Goal: Ask a question: Seek information or help from site administrators or community

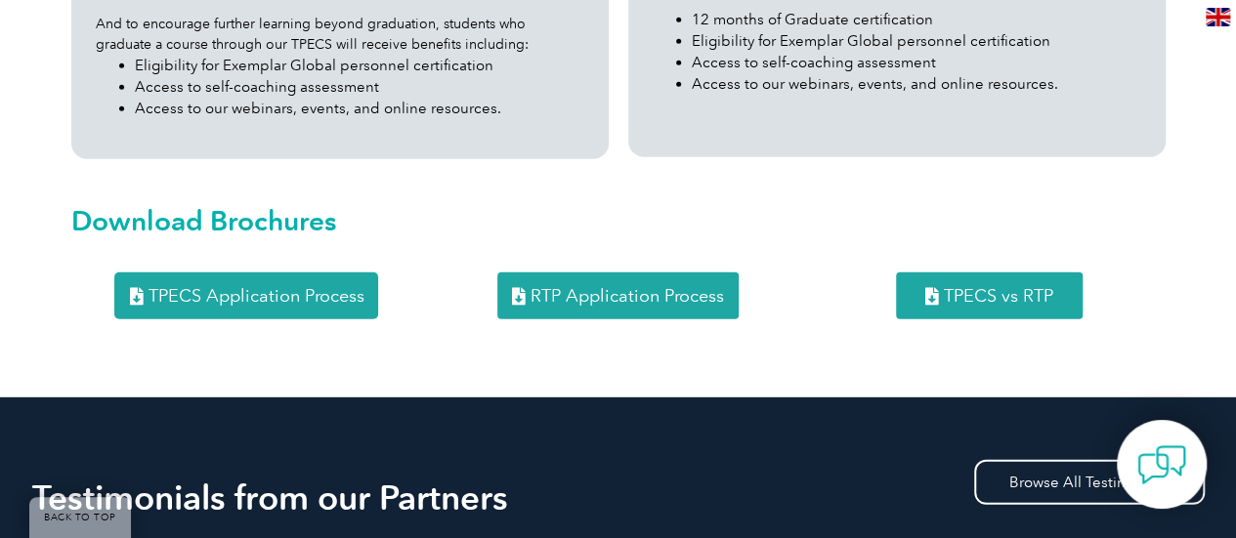
scroll to position [2623, 0]
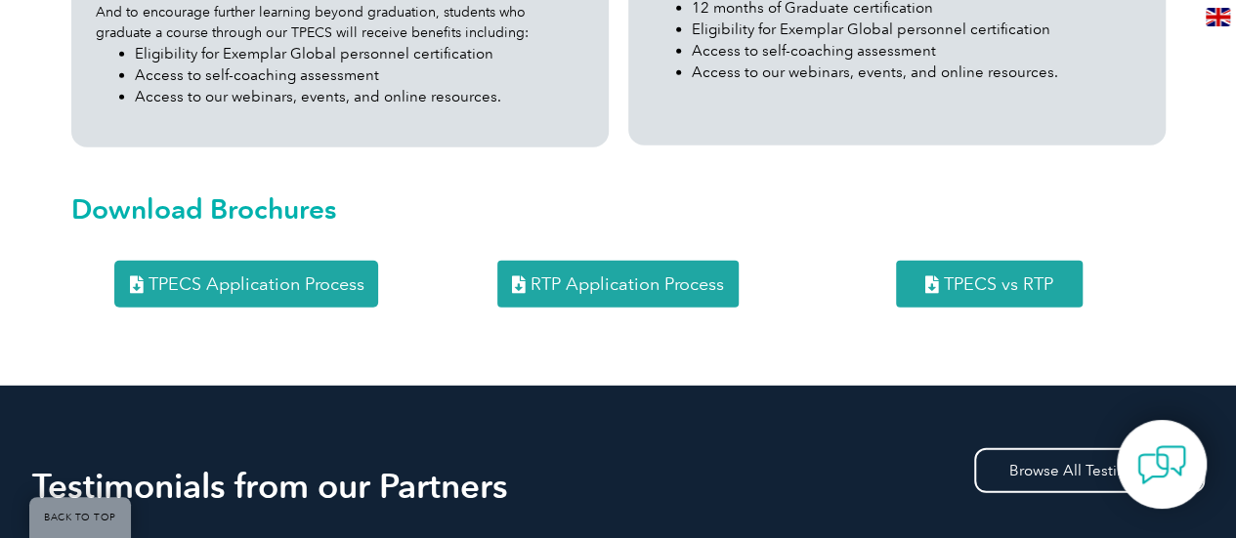
click at [657, 261] on link "RTP Application Process" at bounding box center [617, 284] width 241 height 47
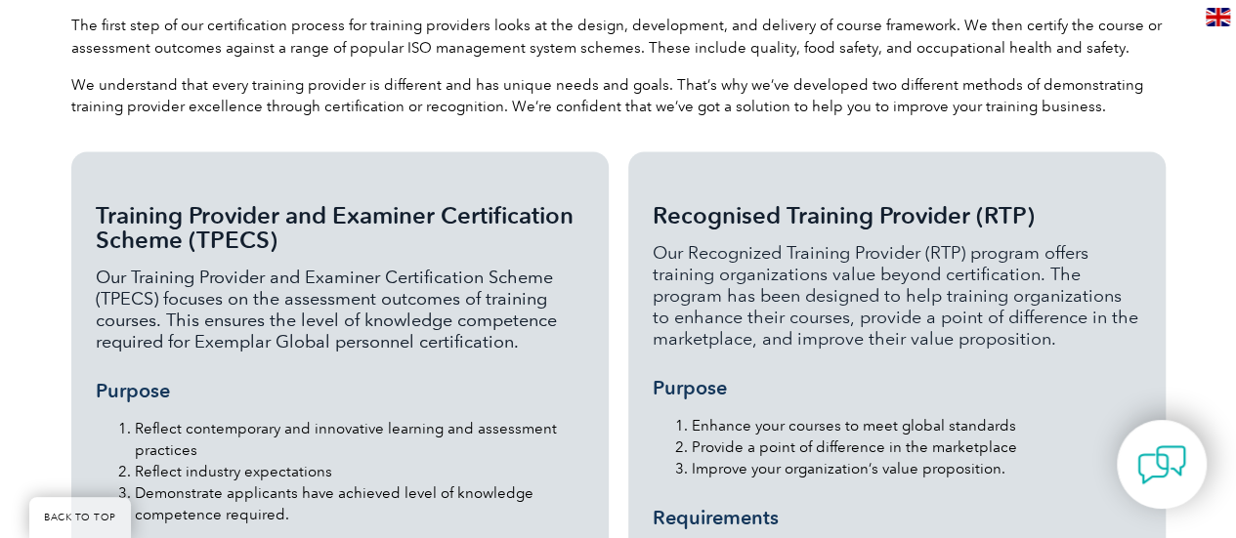
scroll to position [1816, 0]
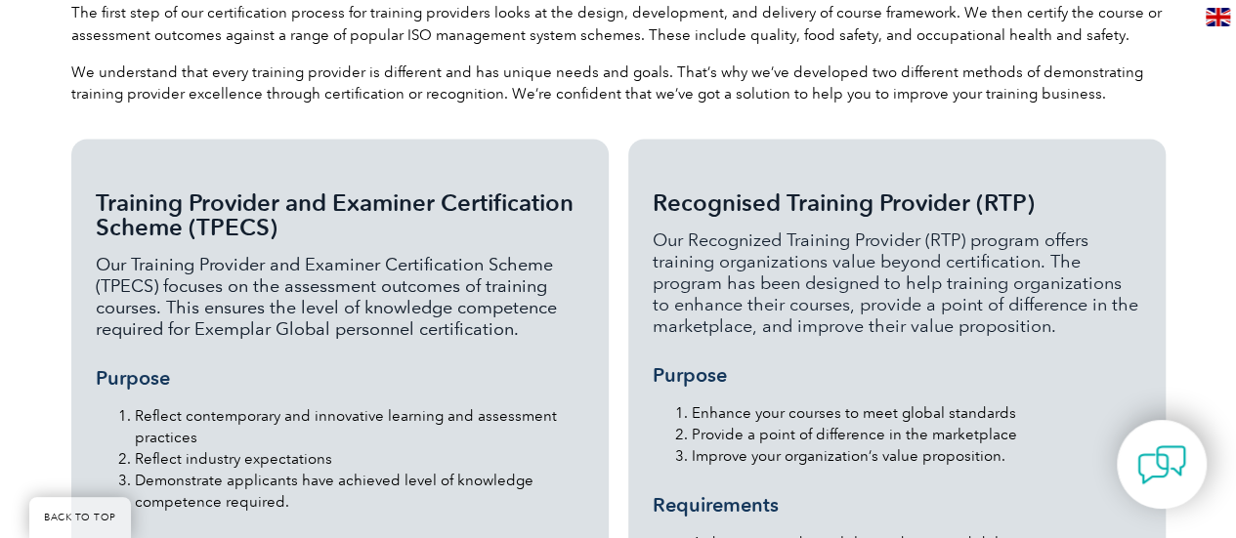
drag, startPoint x: 649, startPoint y: 160, endPoint x: 1048, endPoint y: 157, distance: 399.7
click at [1048, 157] on div "Recognised Training Provider (RTP) Our Recognized Training Provider (RTP) progr…" at bounding box center [896, 546] width 537 height 814
copy span "Recognised Training Provider (RTP)"
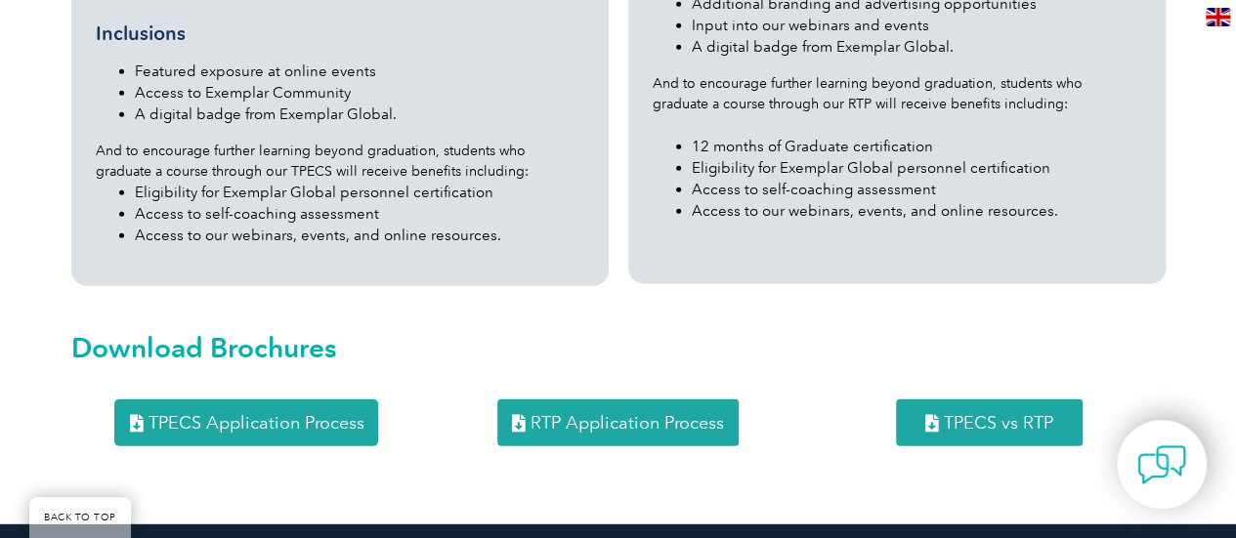
scroll to position [2776, 0]
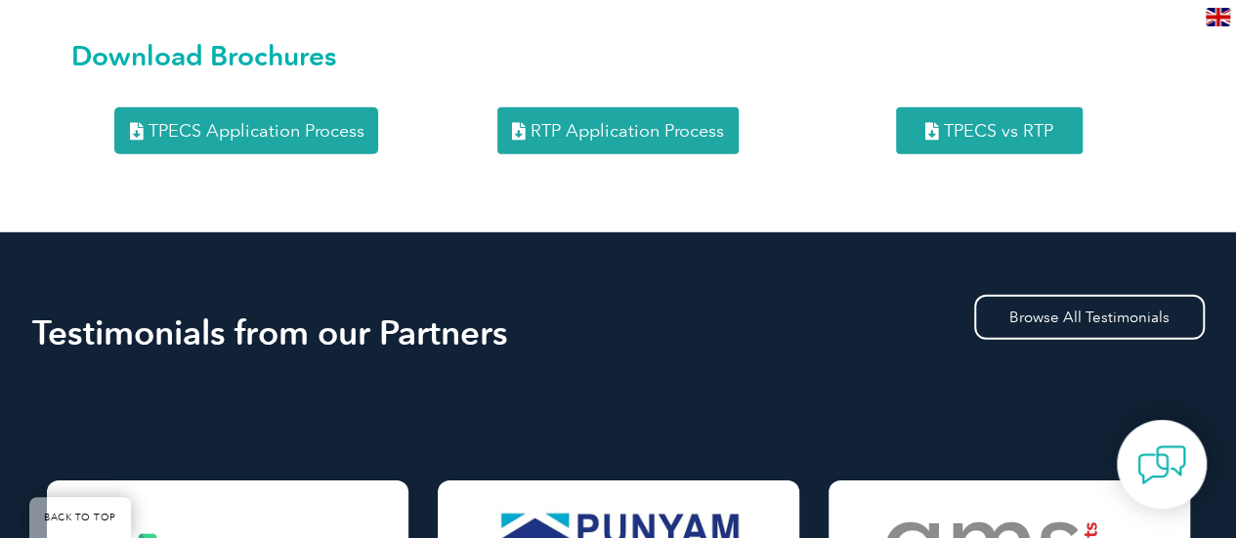
click at [652, 107] on link "RTP Application Process" at bounding box center [617, 130] width 241 height 47
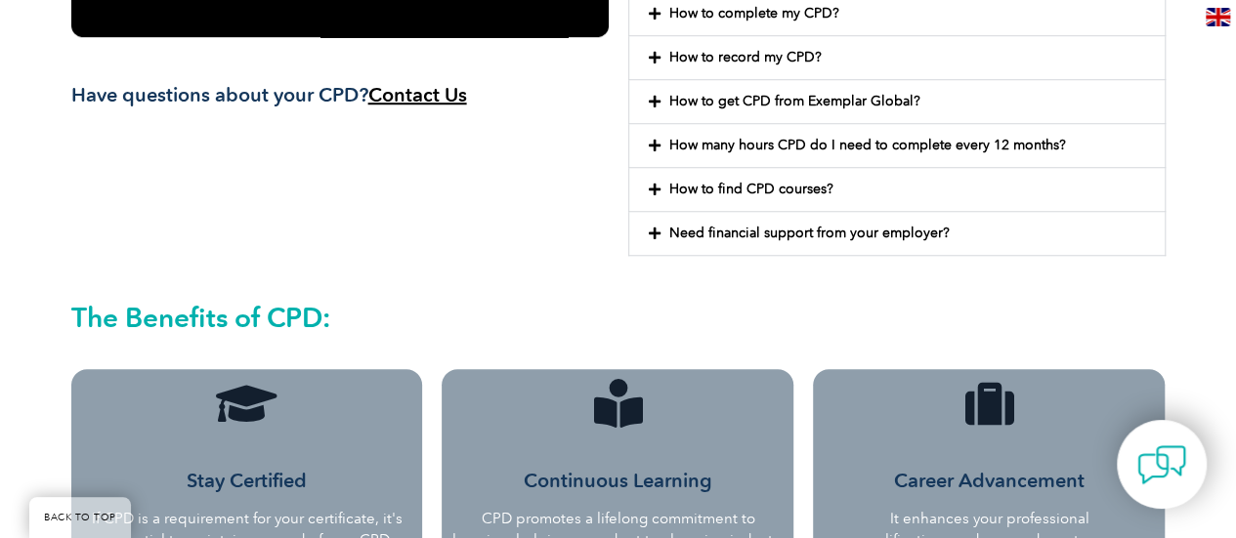
scroll to position [775, 0]
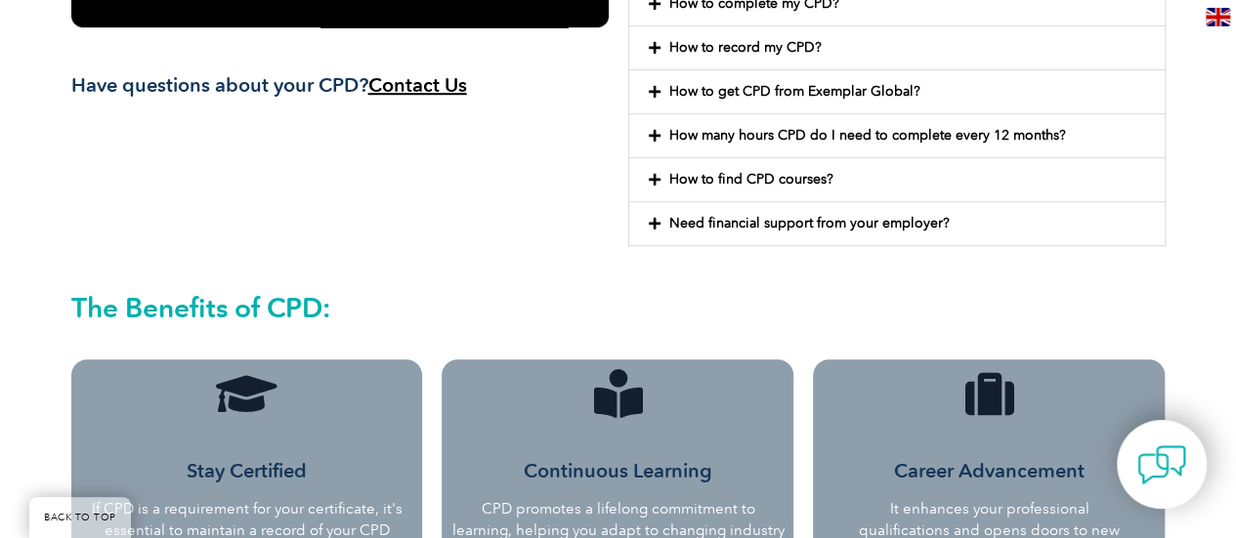
click at [783, 197] on div "How to find CPD courses?" at bounding box center [896, 179] width 535 height 43
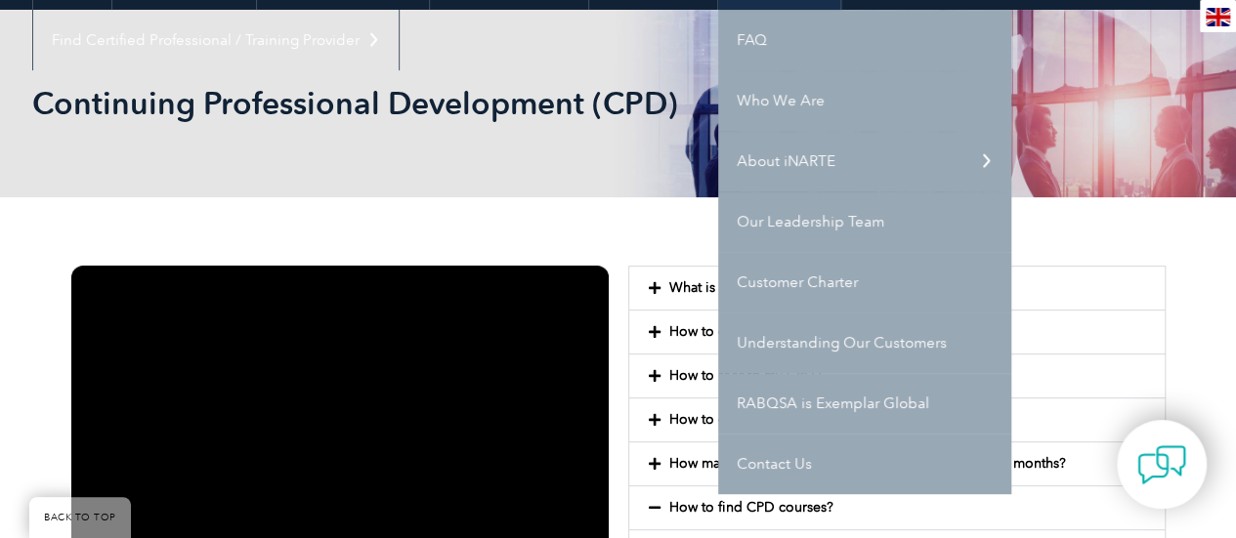
scroll to position [274, 0]
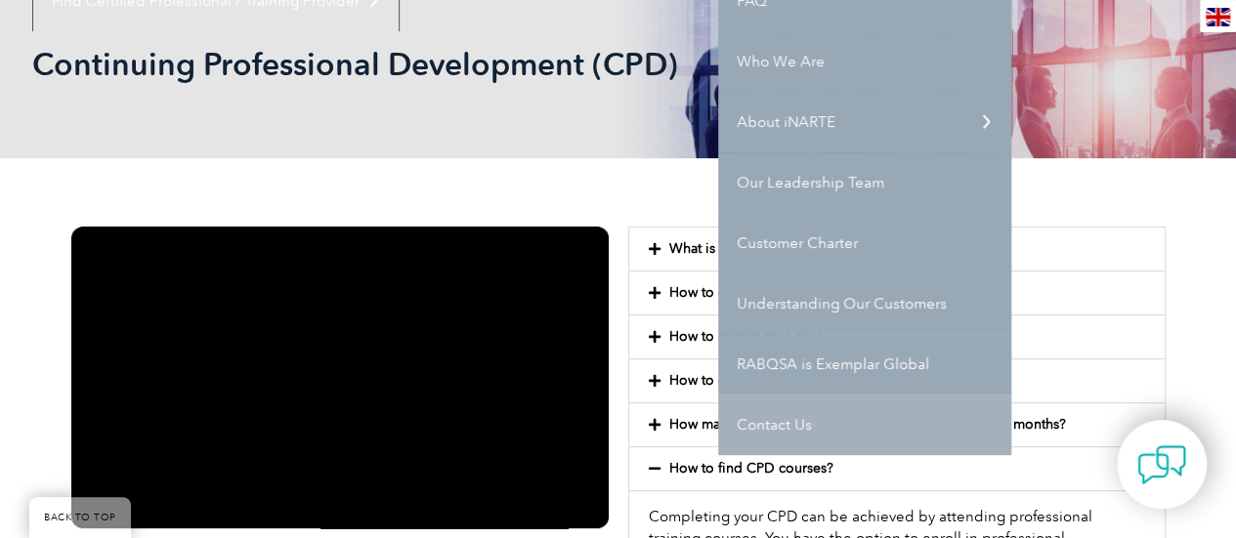
click at [788, 423] on link "Contact Us" at bounding box center [864, 425] width 293 height 61
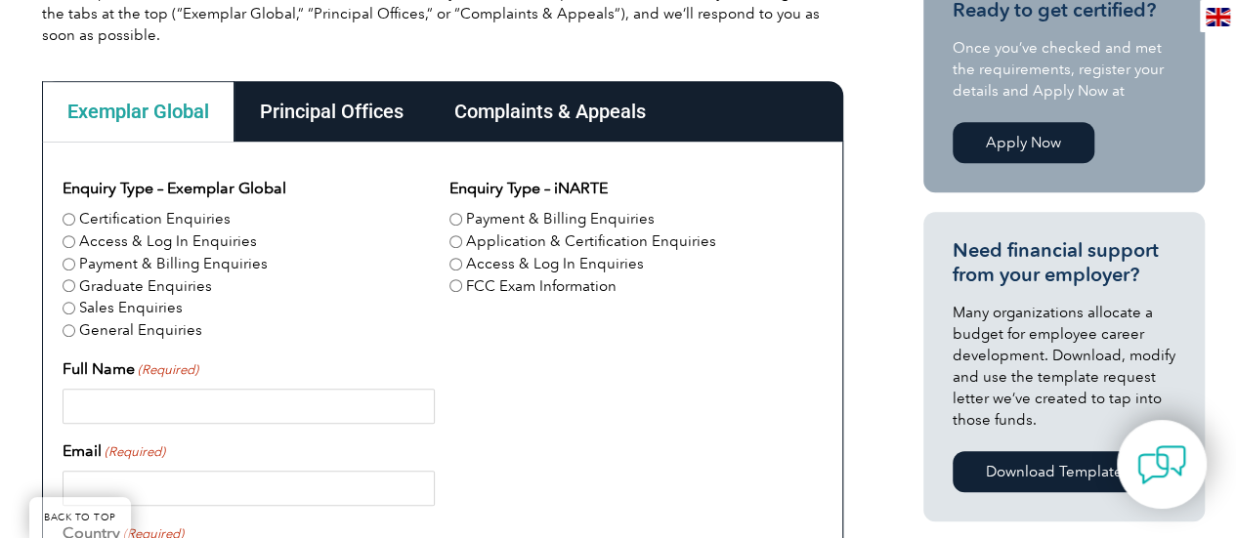
scroll to position [529, 0]
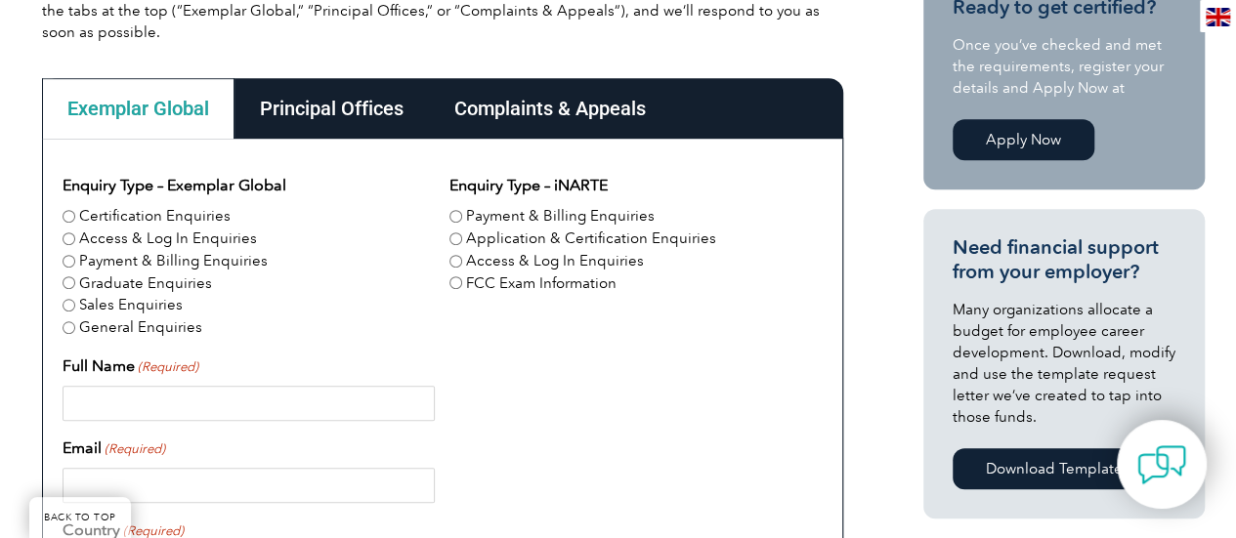
click at [196, 217] on label "Certification Enquiries" at bounding box center [154, 216] width 151 height 22
click at [75, 217] on input "Certification Enquiries" at bounding box center [69, 216] width 13 height 13
radio input "true"
click at [113, 215] on label "Certification Enquiries" at bounding box center [154, 216] width 151 height 22
click at [75, 215] on input "Certification Enquiries" at bounding box center [69, 216] width 13 height 13
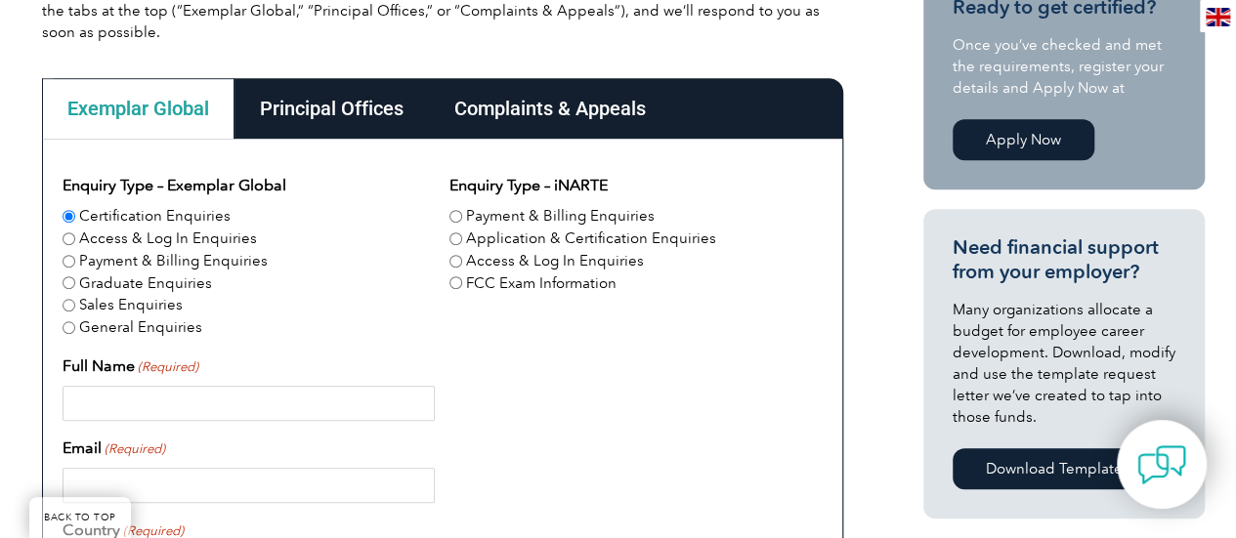
click at [229, 419] on input "Full Name (Required)" at bounding box center [249, 403] width 372 height 35
type input "[PERSON_NAME]"
click at [236, 474] on input "Email (Required)" at bounding box center [249, 485] width 372 height 35
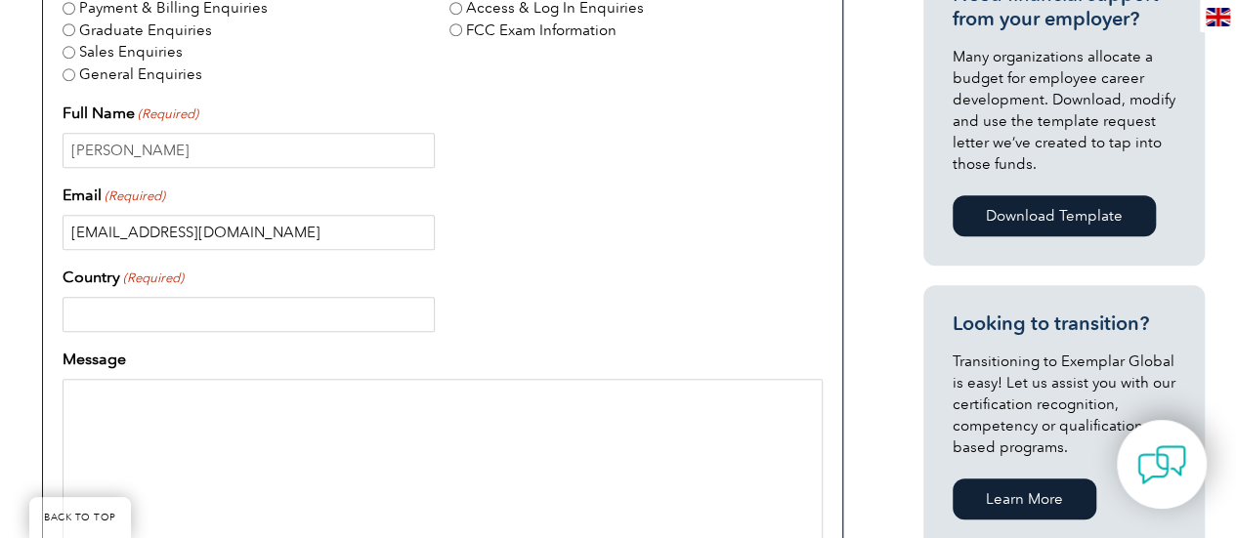
scroll to position [786, 0]
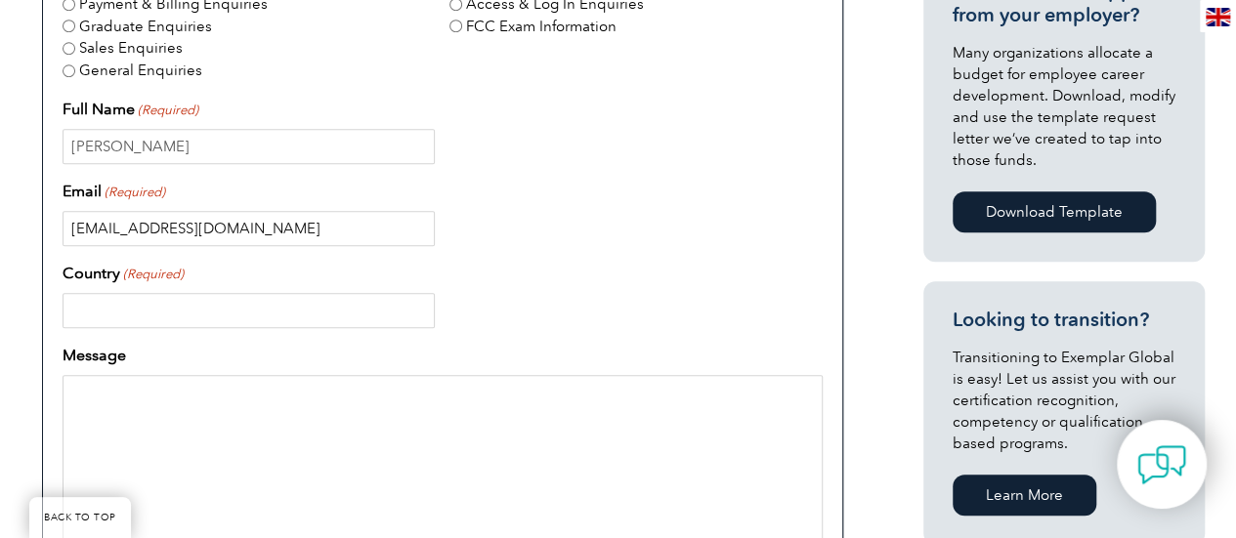
type input "[EMAIL_ADDRESS][DOMAIN_NAME]"
click at [351, 311] on input "Country (Required)" at bounding box center [249, 310] width 372 height 35
type input "[GEOGRAPHIC_DATA]"
click at [364, 404] on textarea "Message" at bounding box center [443, 469] width 760 height 188
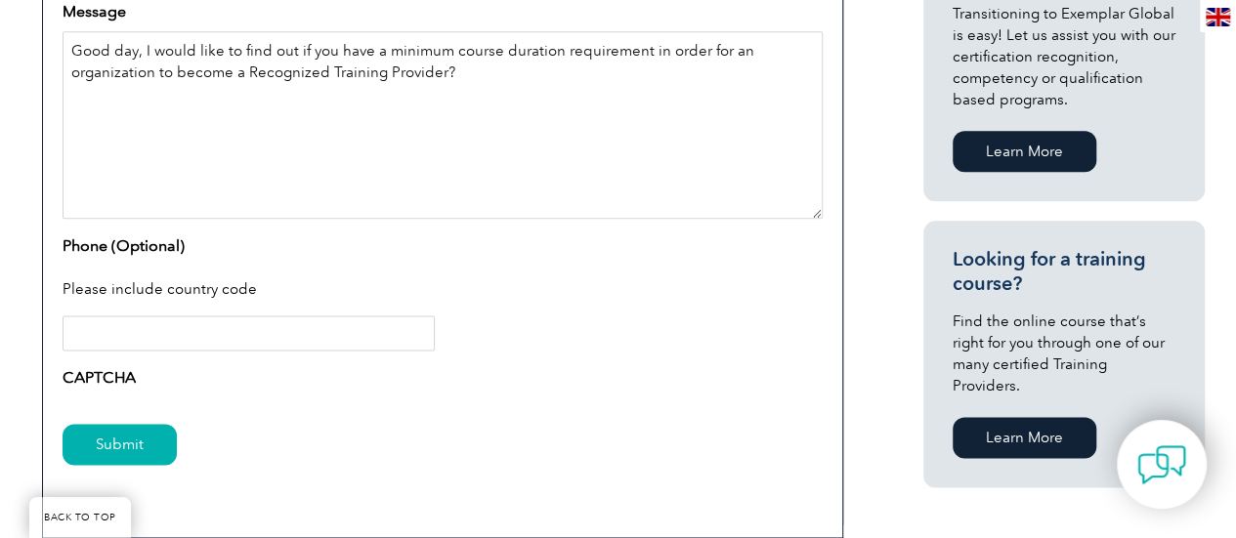
scroll to position [1133, 0]
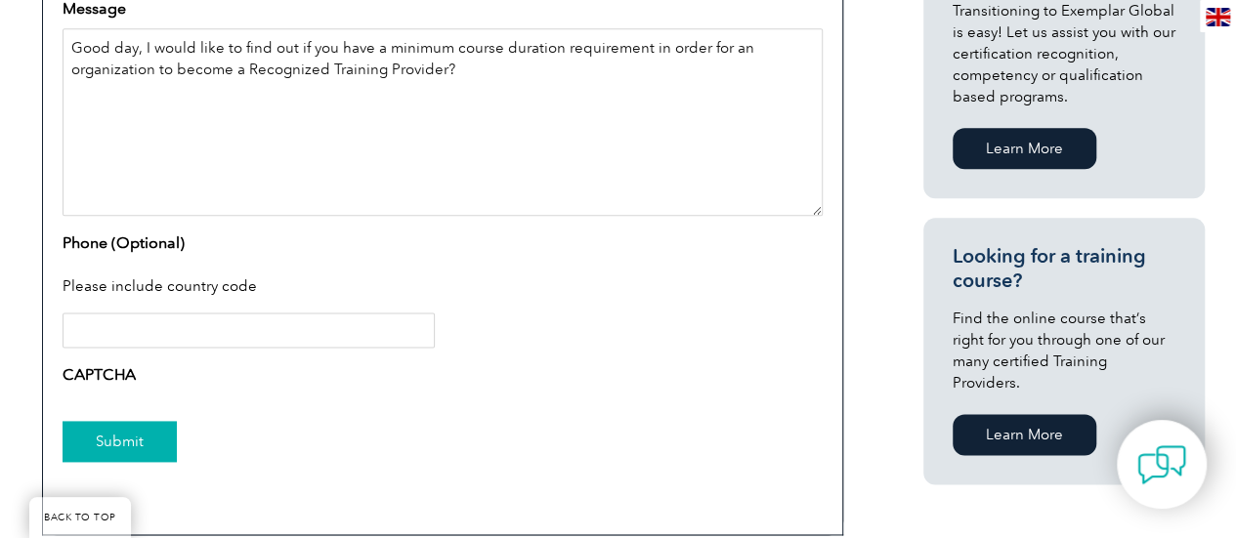
type textarea "Good day, I would like to find out if you have a minimum course duration requir…"
click at [129, 448] on input "Submit" at bounding box center [120, 441] width 114 height 41
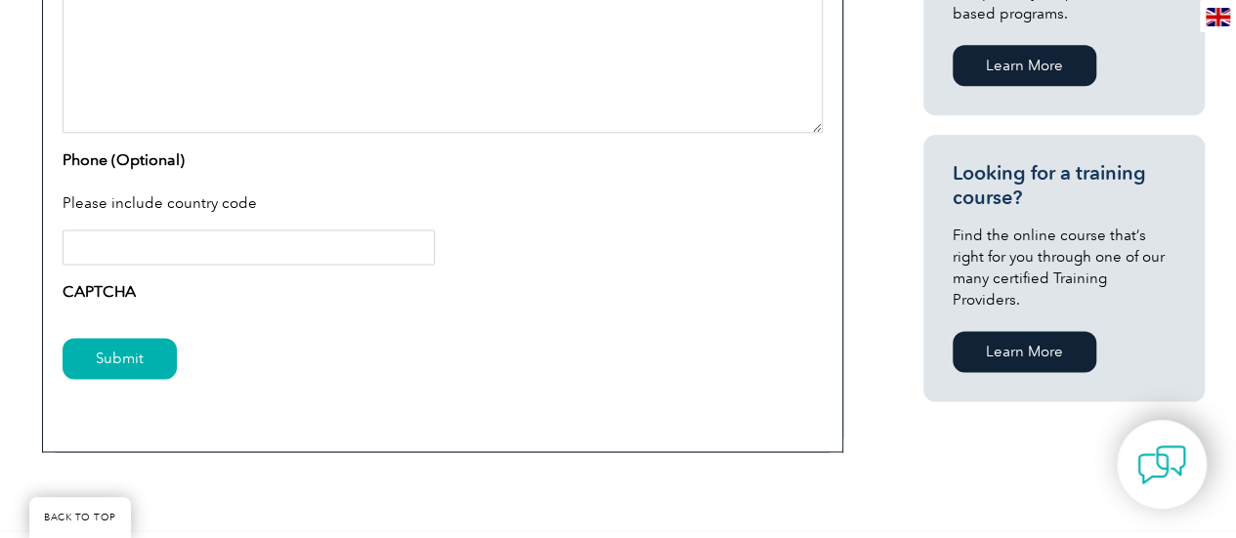
scroll to position [1196, 0]
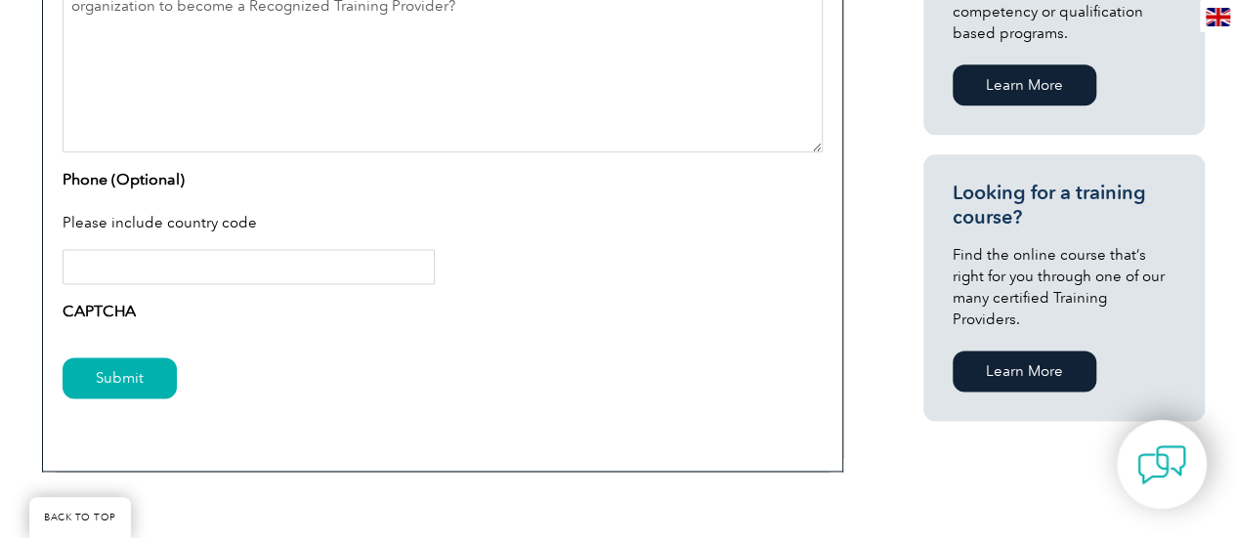
click at [106, 397] on div "Submit" at bounding box center [443, 379] width 760 height 85
click at [113, 390] on input "Submit" at bounding box center [120, 378] width 114 height 41
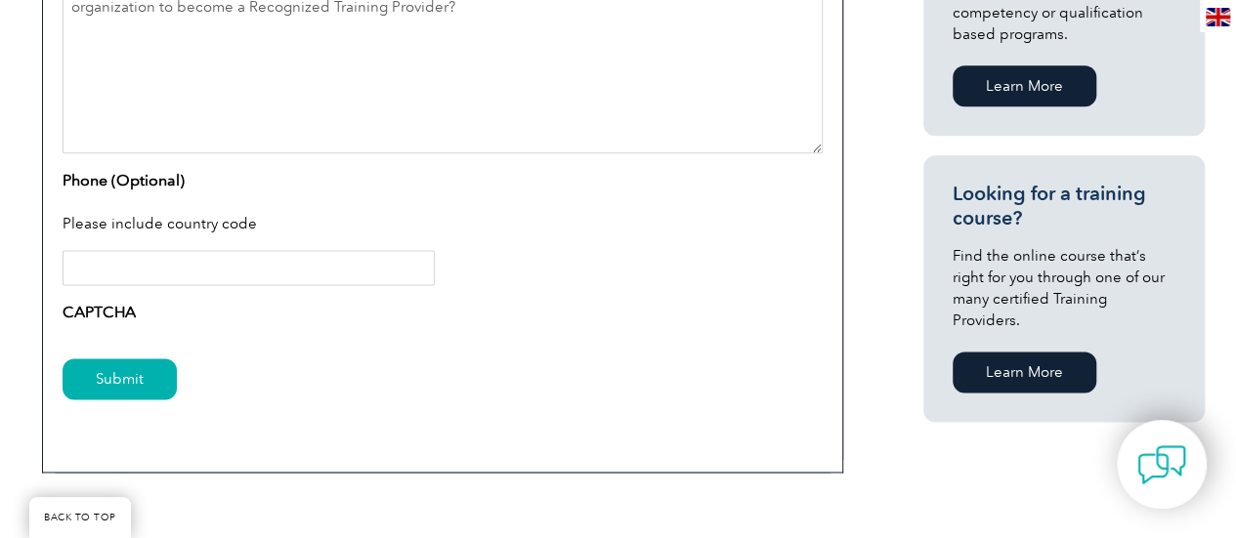
scroll to position [1142, 0]
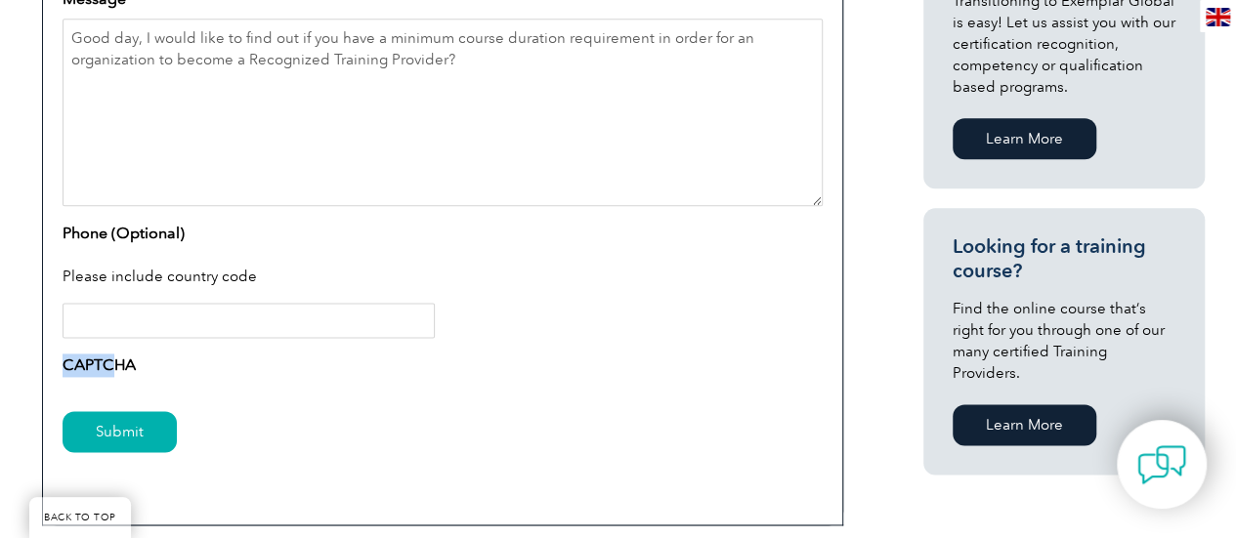
drag, startPoint x: 109, startPoint y: 349, endPoint x: 116, endPoint y: 364, distance: 17.1
click at [116, 364] on label "CAPTCHA" at bounding box center [99, 365] width 73 height 23
click at [244, 278] on div "Please include country code" at bounding box center [443, 278] width 760 height 51
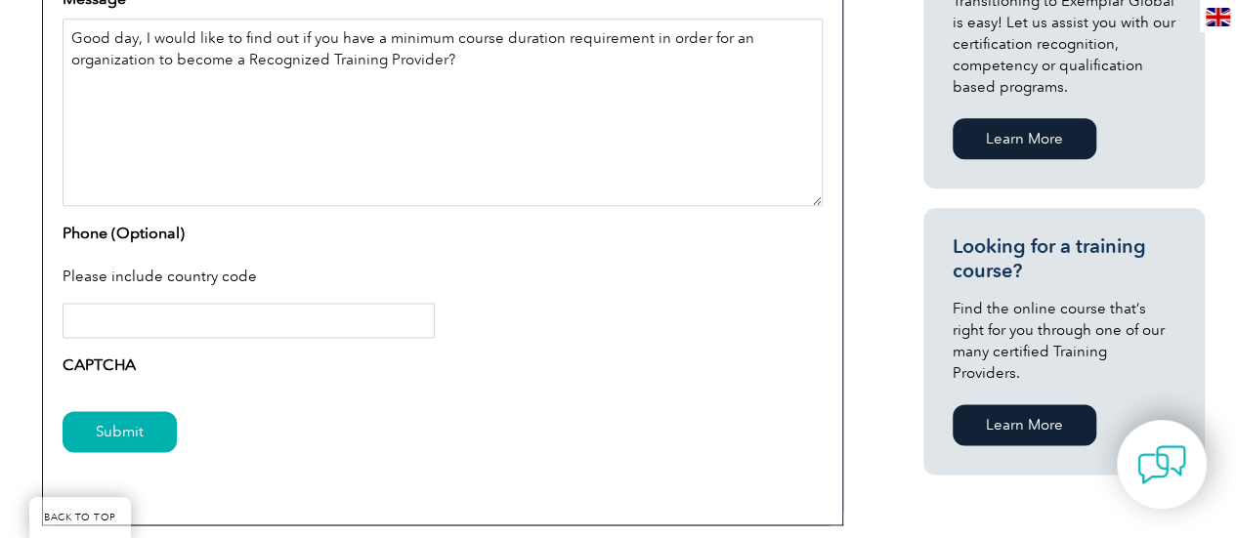
drag, startPoint x: 527, startPoint y: 100, endPoint x: 0, endPoint y: -4, distance: 536.8
click at [0, 0] on html "BACK TO TOP Leading the way to excellence Search Login to the Community ▼ Home …" at bounding box center [618, 123] width 1236 height 2530
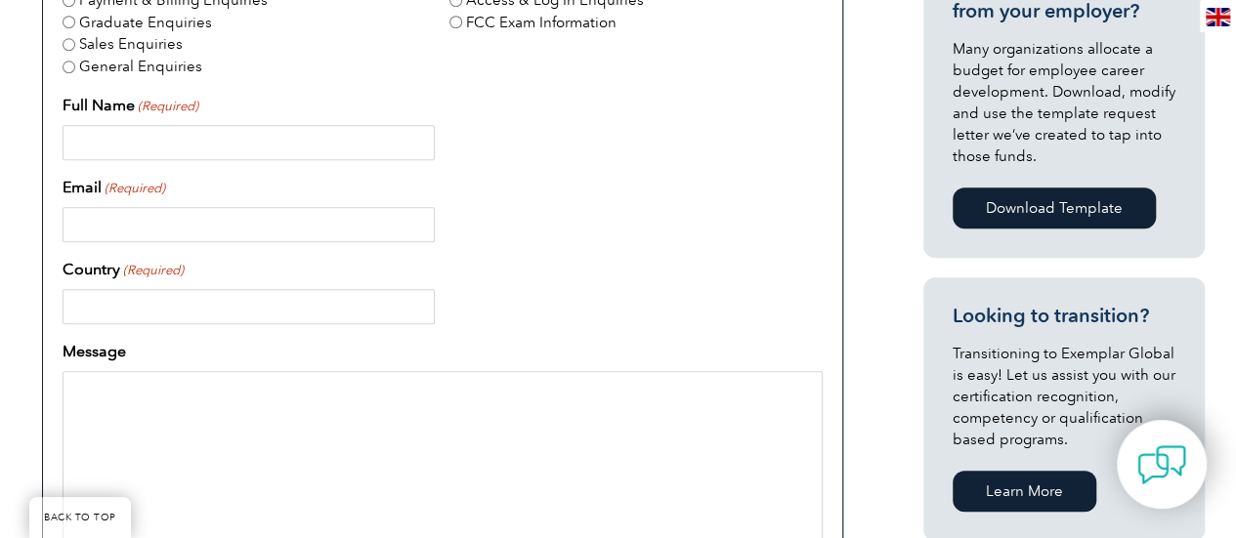
scroll to position [730, 0]
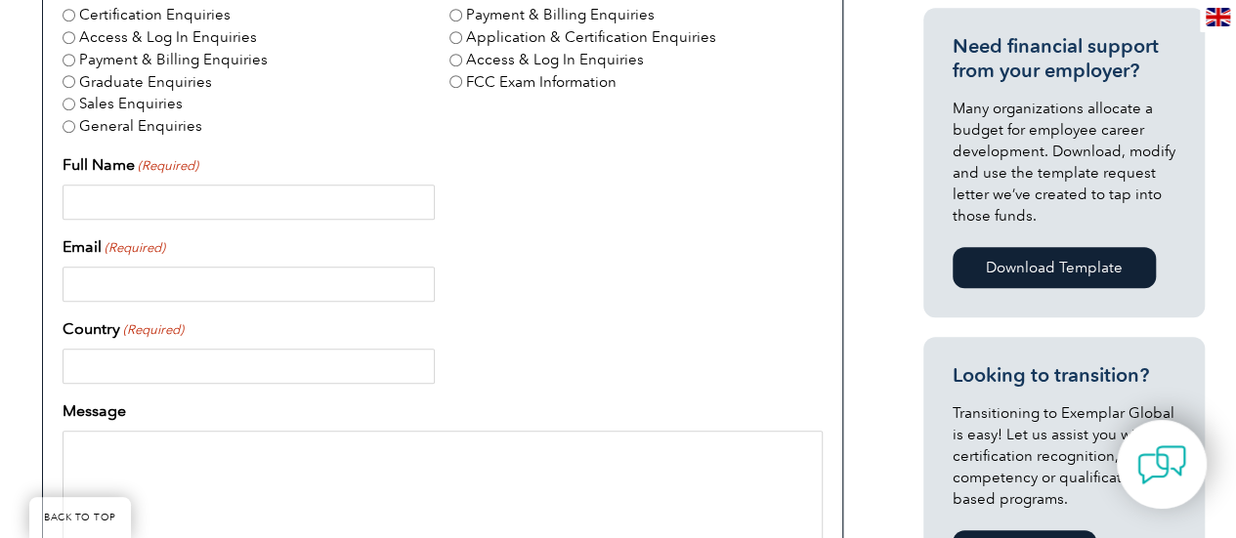
click at [155, 7] on label "Certification Enquiries" at bounding box center [154, 15] width 151 height 22
click at [75, 9] on input "Certification Enquiries" at bounding box center [69, 15] width 13 height 13
radio input "true"
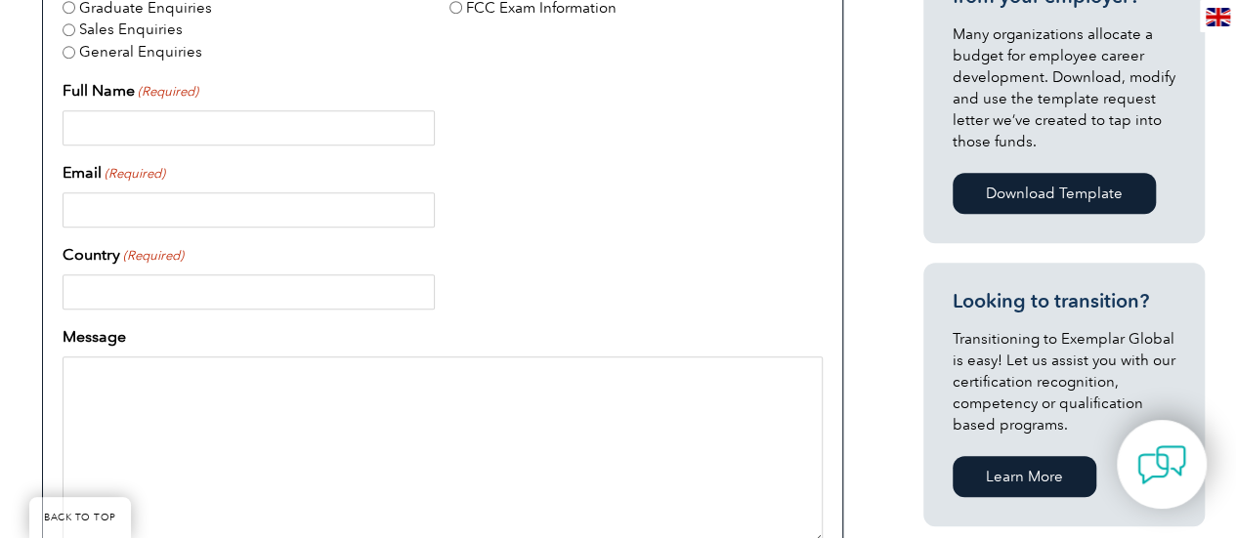
scroll to position [844, 0]
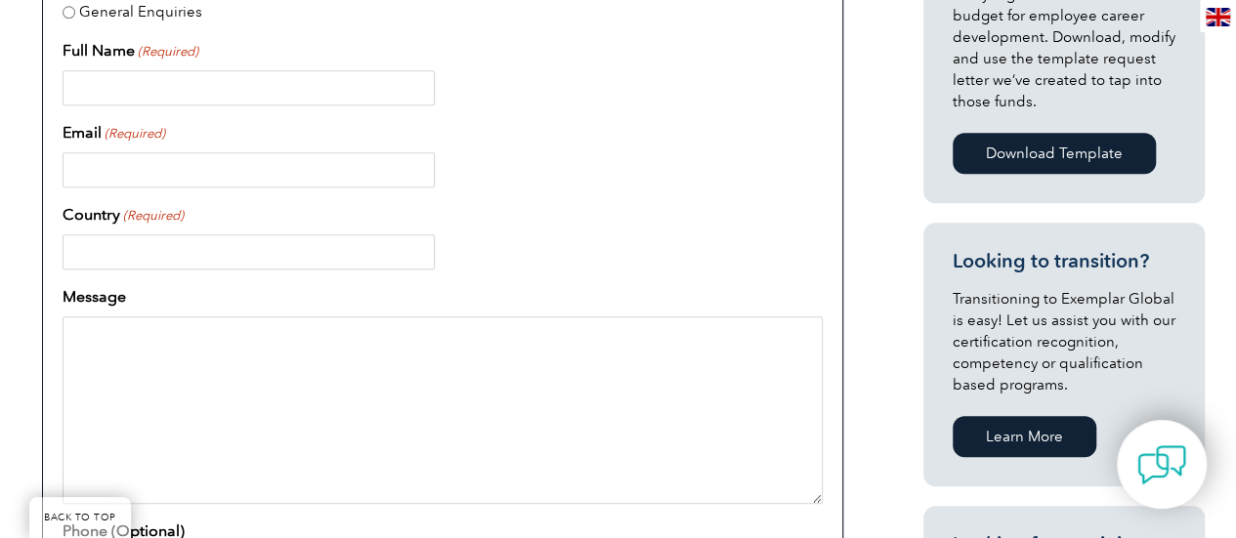
click at [287, 87] on input "Full Name (Required)" at bounding box center [249, 87] width 372 height 35
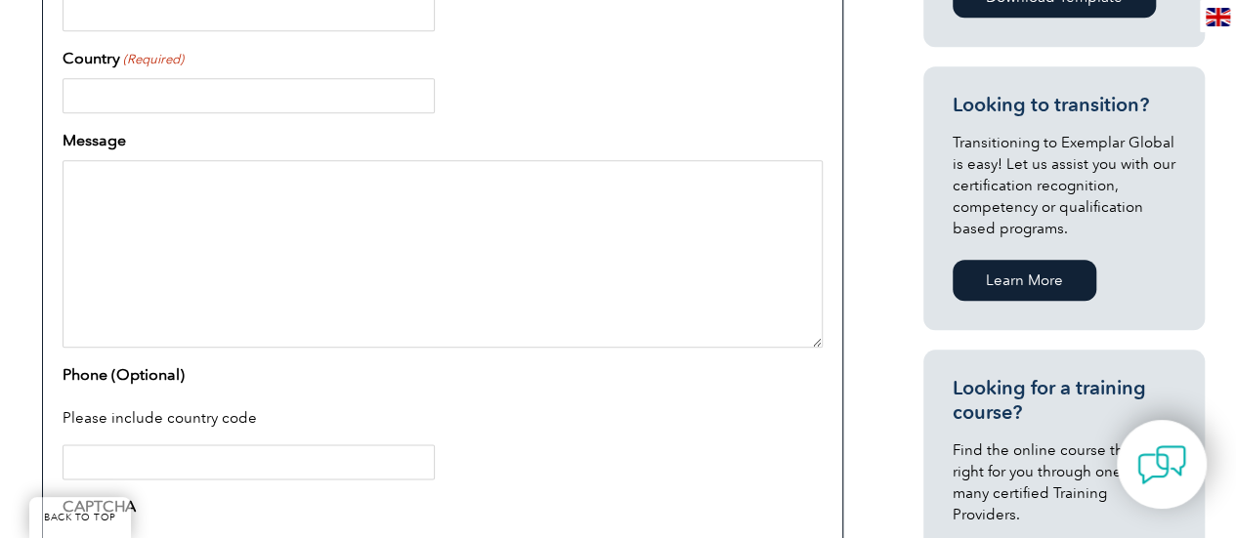
scroll to position [787, 0]
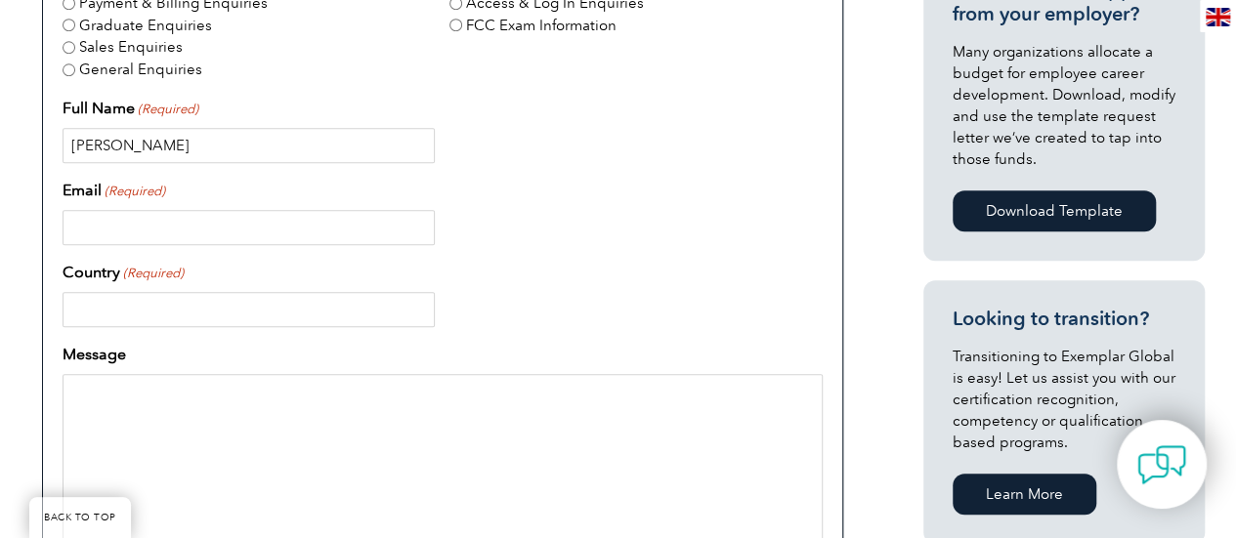
type input "[PERSON_NAME]"
click at [394, 239] on input "Email (Required)" at bounding box center [249, 227] width 372 height 35
type input "[EMAIL_ADDRESS][DOMAIN_NAME]"
click at [346, 293] on input "Country (Required)" at bounding box center [249, 309] width 372 height 35
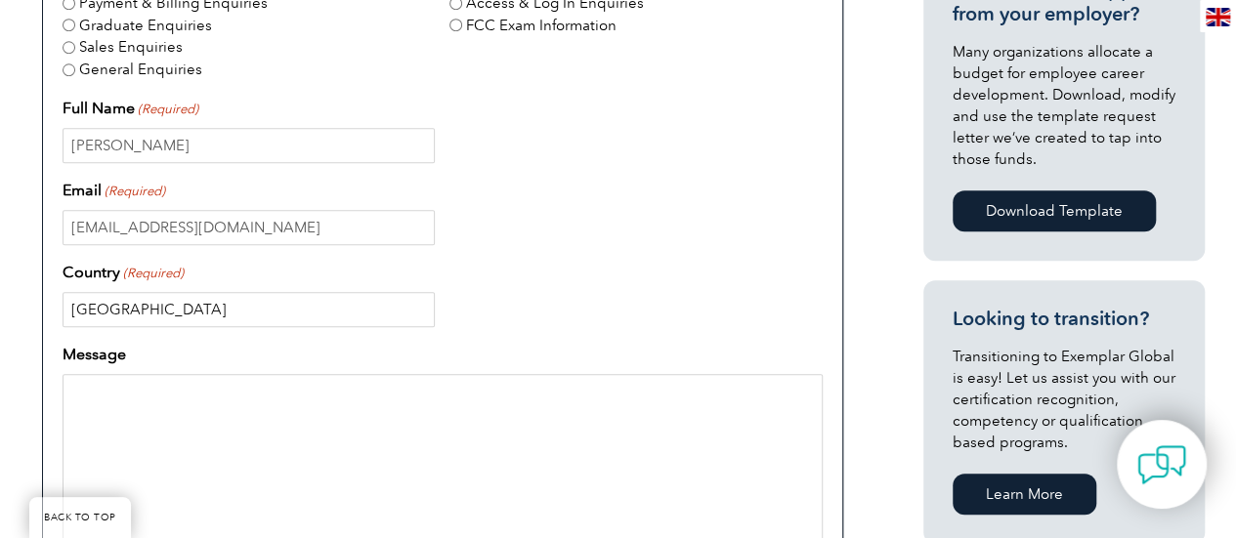
type input "[GEOGRAPHIC_DATA]"
click at [268, 383] on textarea "Message" at bounding box center [443, 468] width 760 height 188
paste textarea "Good day, I would like to find out if you have a minimum course duration requir…"
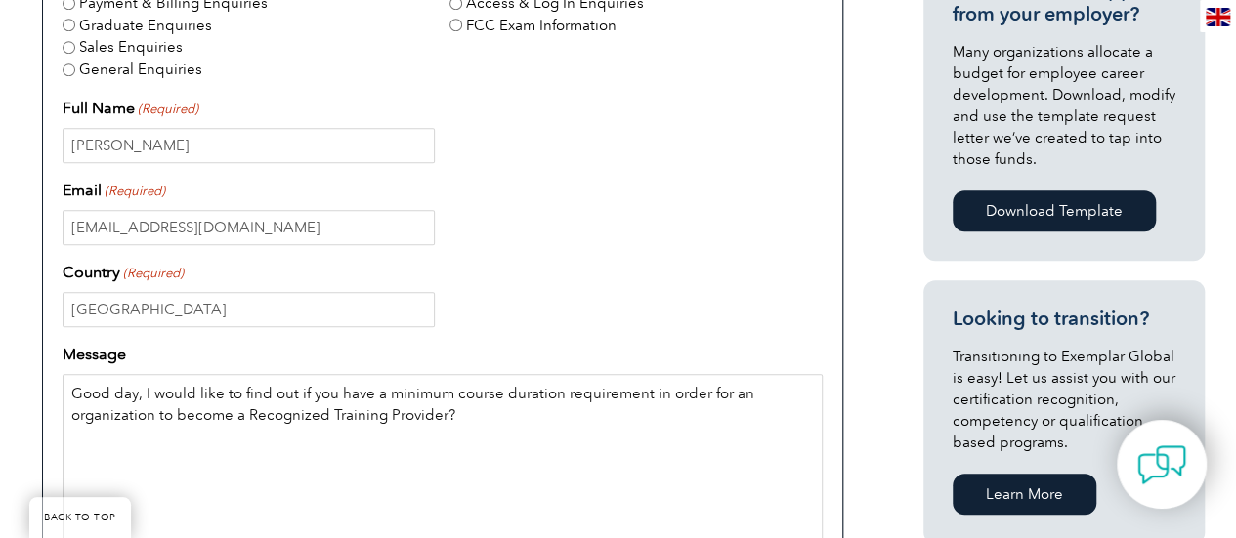
click at [580, 456] on textarea "Good day, I would like to find out if you have a minimum course duration requir…" at bounding box center [443, 468] width 760 height 188
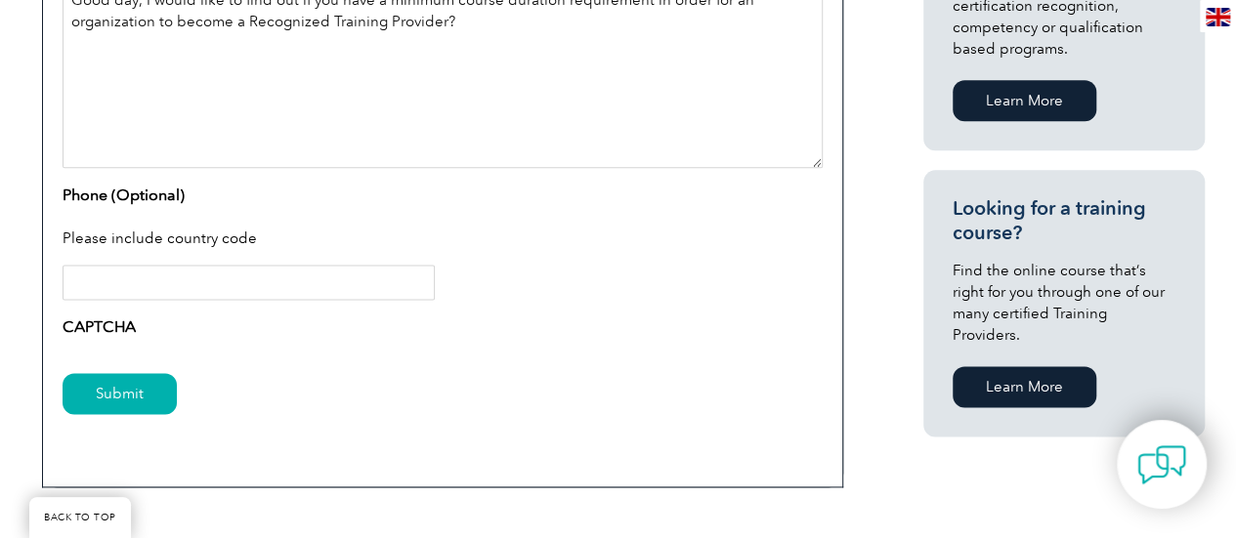
scroll to position [1210, 0]
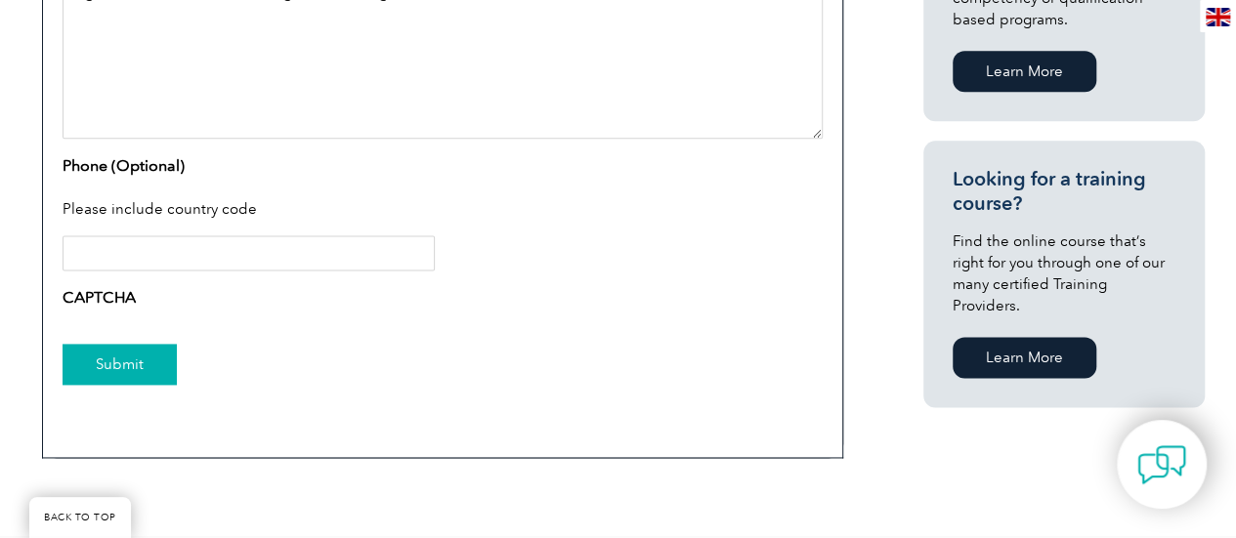
type textarea "Good day, I would like to find out if you have a minimum course duration requir…"
click at [119, 347] on input "Submit" at bounding box center [120, 364] width 114 height 41
click at [187, 257] on input "Phone (Optional)" at bounding box center [249, 252] width 372 height 35
type input "0"
click at [160, 357] on input "Submit" at bounding box center [120, 364] width 114 height 41
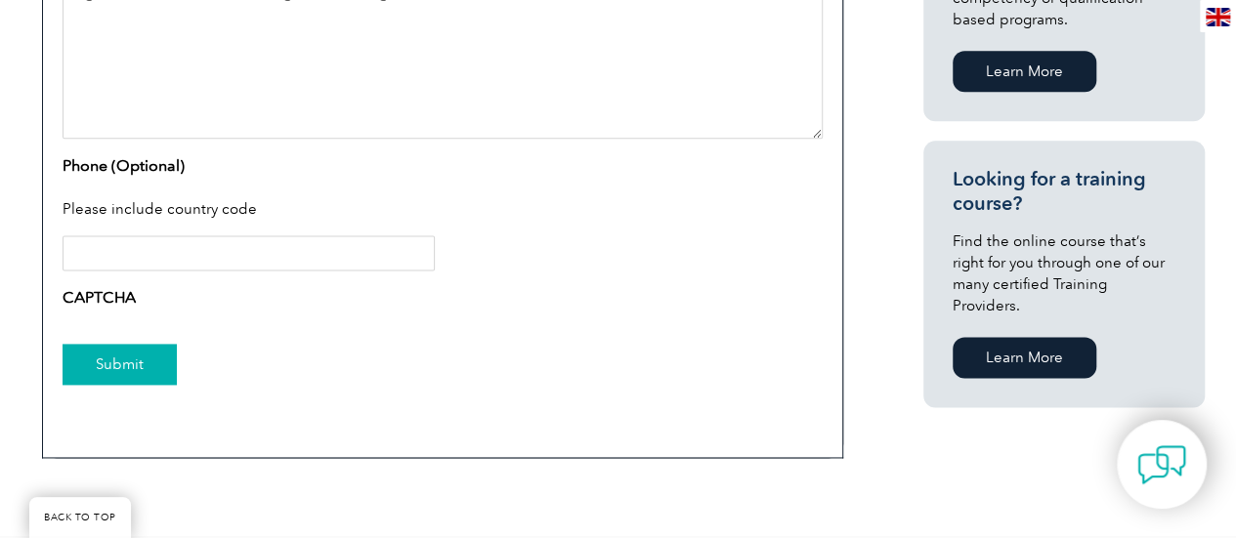
click at [160, 357] on input "Submit" at bounding box center [120, 364] width 114 height 41
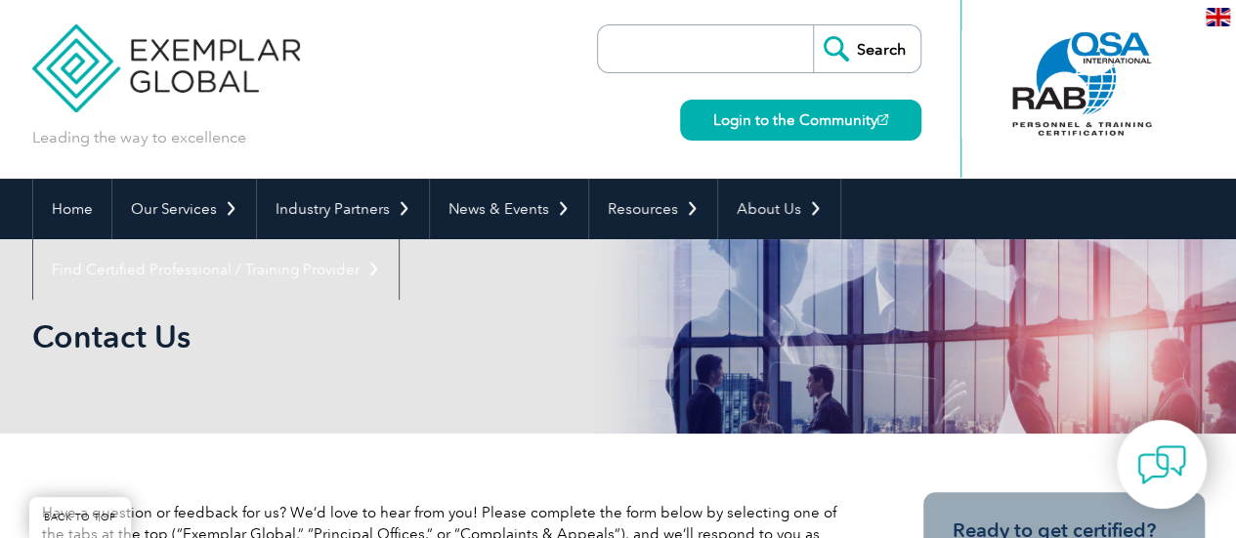
scroll to position [0, 0]
